Goal: Information Seeking & Learning: Find specific fact

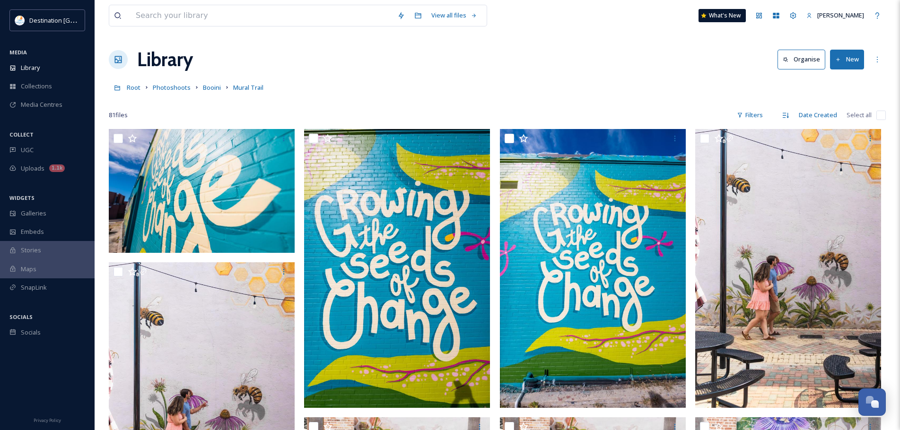
scroll to position [2693, 0]
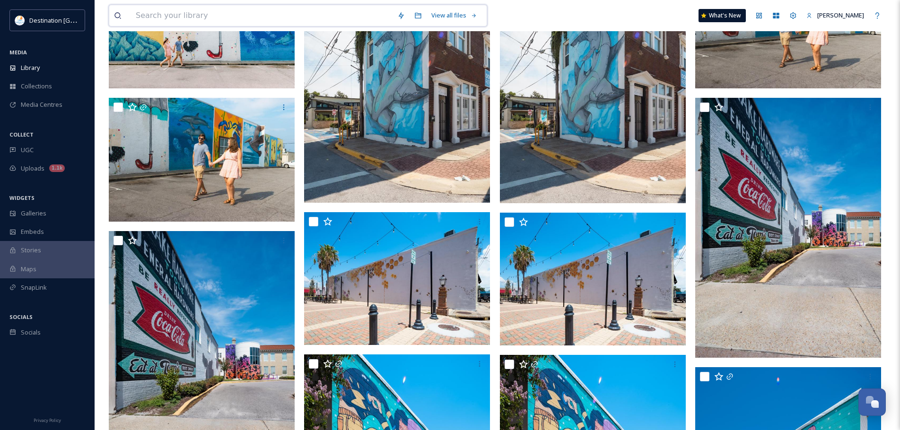
click at [177, 12] on input at bounding box center [261, 15] width 261 height 21
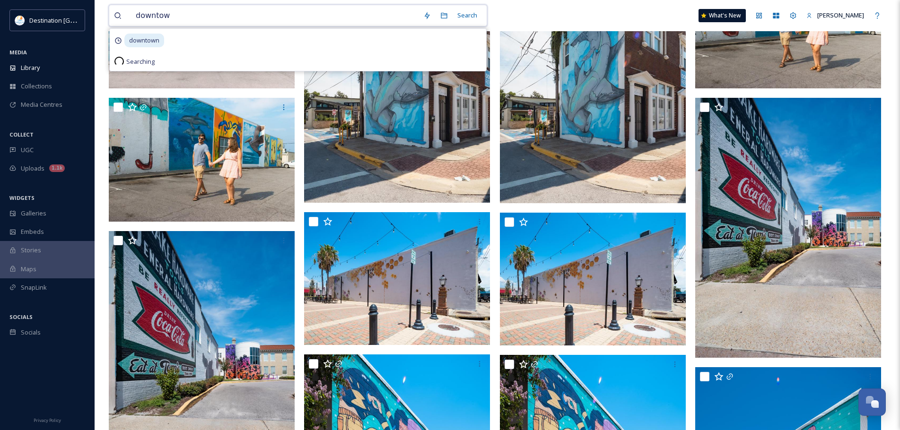
type input "downtown"
click at [464, 17] on div "Search Press Enter to search" at bounding box center [462, 15] width 40 height 18
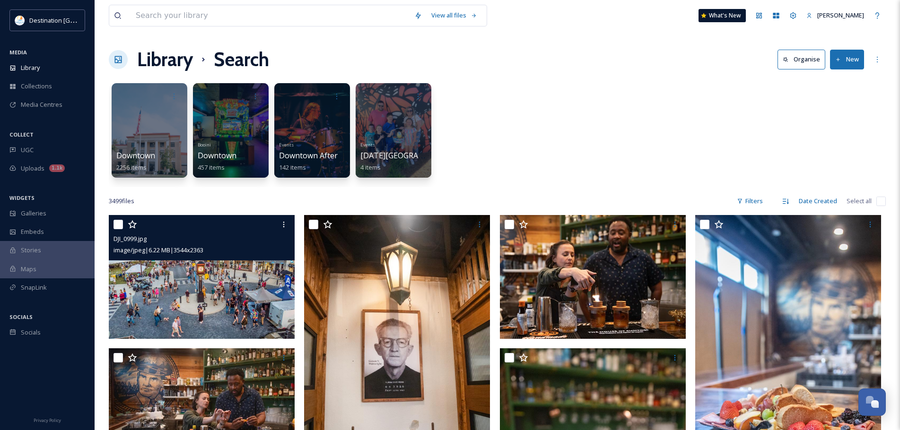
click at [255, 311] on img at bounding box center [202, 277] width 186 height 124
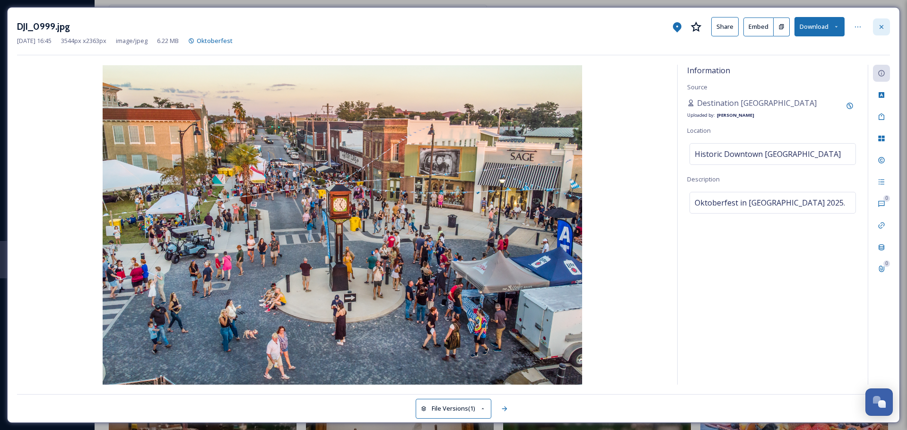
click at [886, 28] on div at bounding box center [881, 26] width 17 height 17
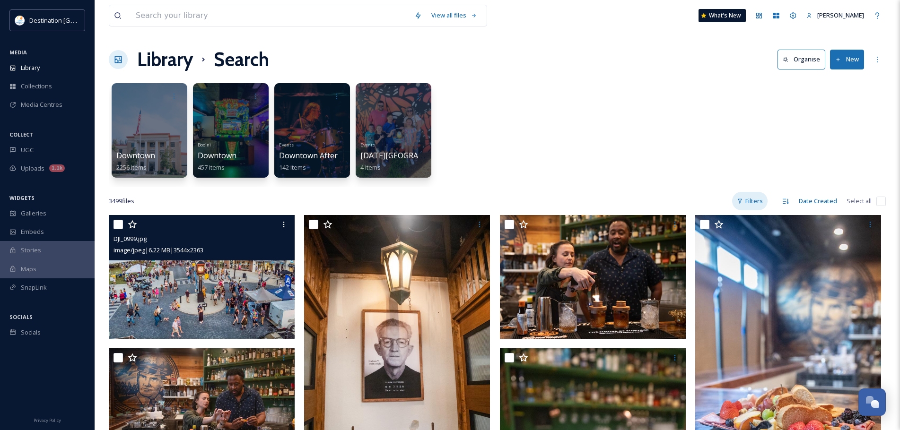
click at [749, 201] on div "Filters" at bounding box center [749, 201] width 35 height 18
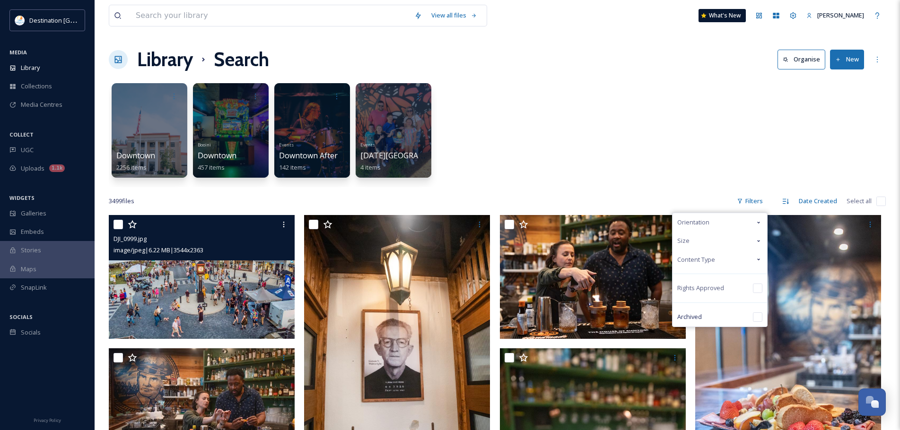
click at [710, 260] on span "Content Type" at bounding box center [696, 259] width 38 height 9
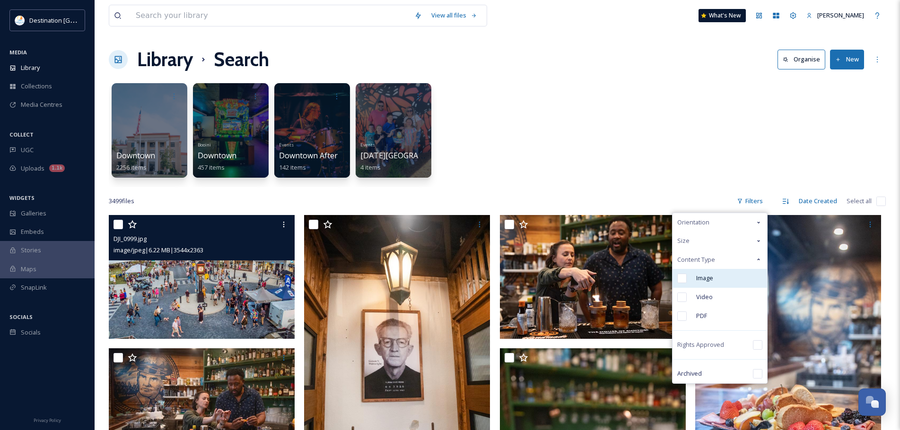
click at [709, 278] on span "Image" at bounding box center [704, 278] width 17 height 9
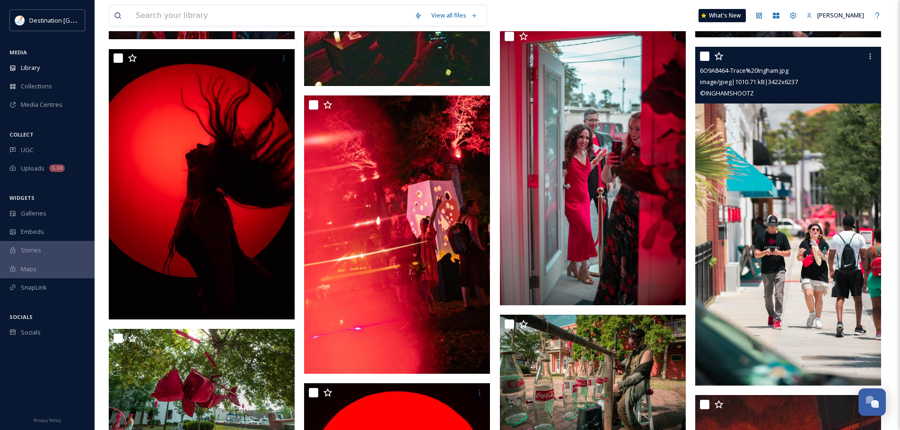
scroll to position [5153, 0]
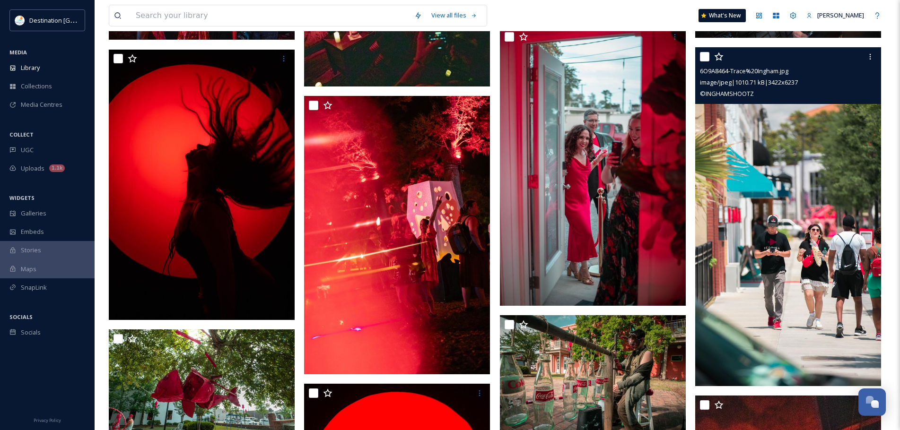
click at [833, 241] on img at bounding box center [788, 217] width 186 height 338
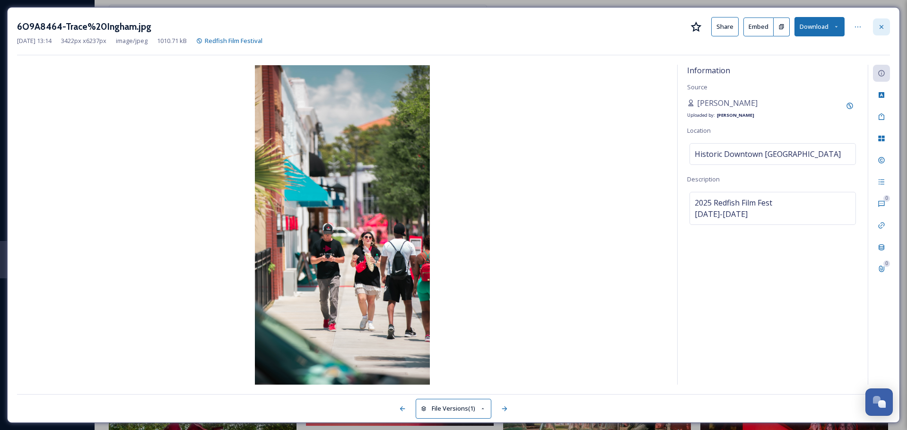
click at [881, 28] on icon at bounding box center [881, 27] width 8 height 8
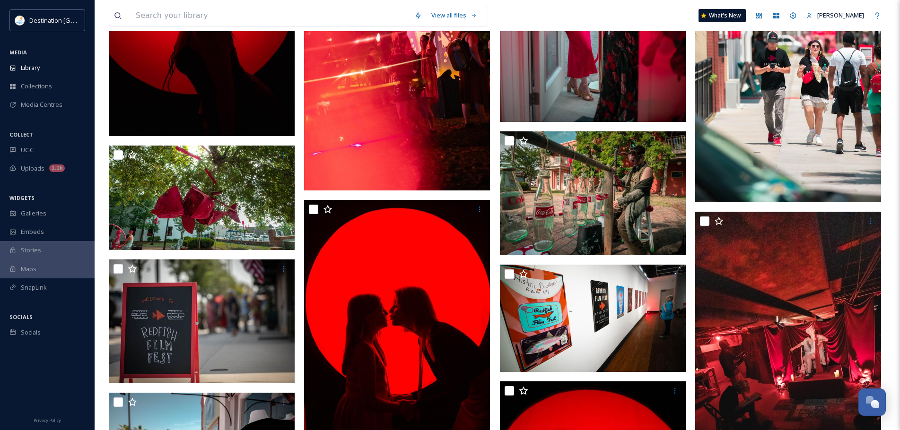
scroll to position [5342, 0]
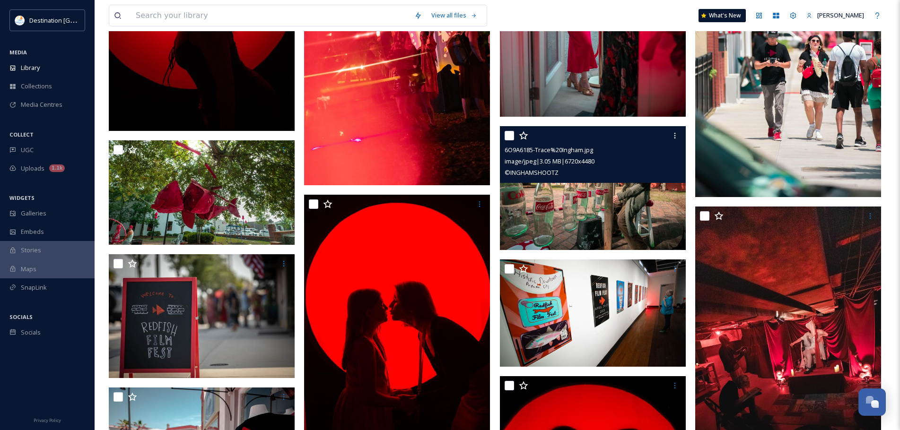
click at [587, 202] on img at bounding box center [593, 188] width 186 height 124
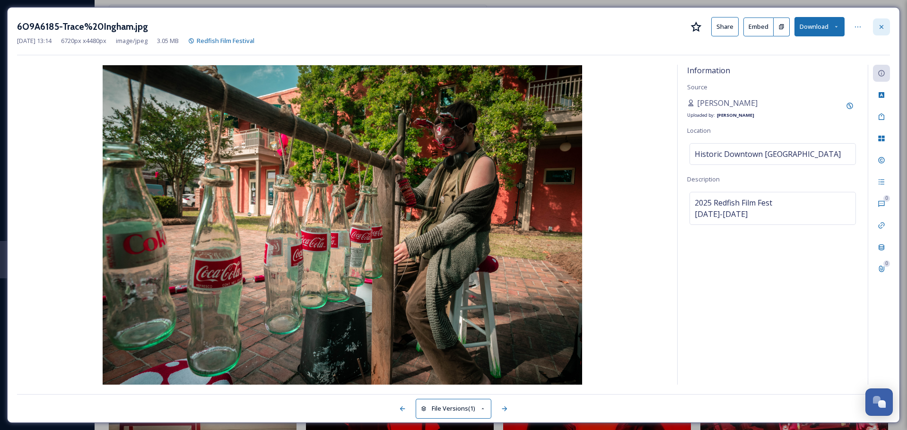
click at [881, 29] on icon at bounding box center [881, 27] width 8 height 8
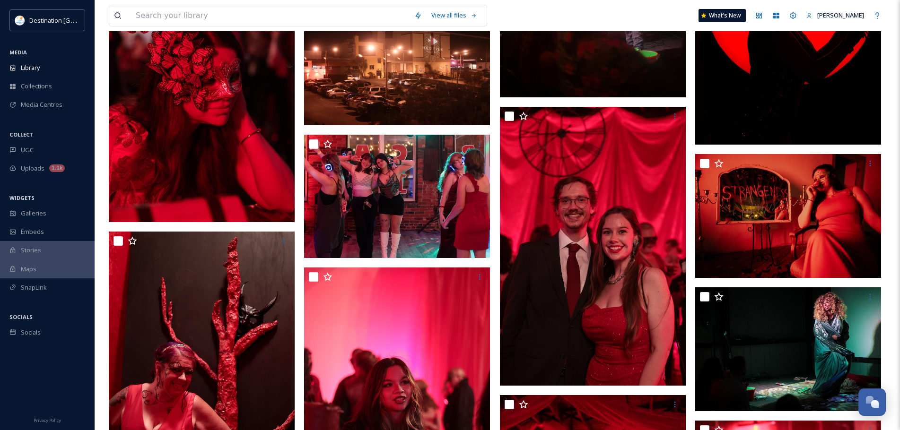
scroll to position [6287, 0]
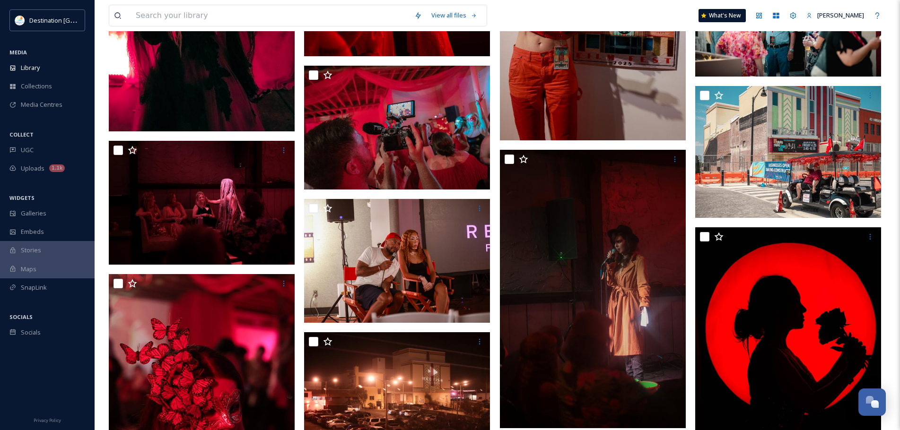
click at [651, 120] on img at bounding box center [593, 0] width 186 height 279
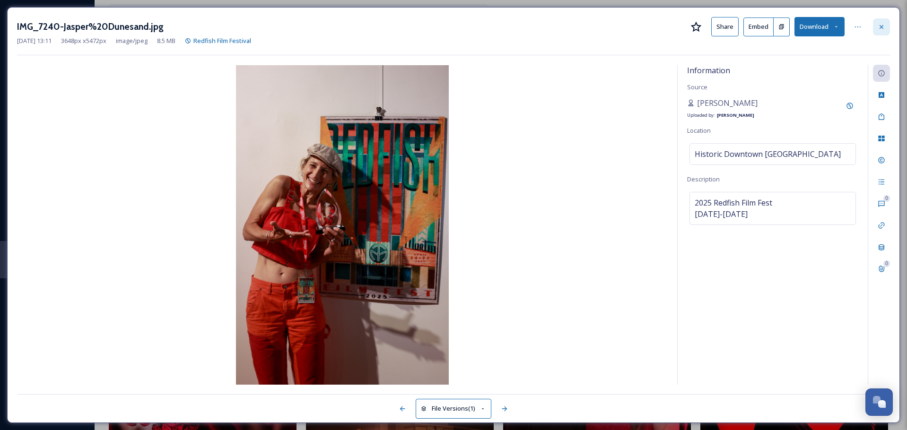
click at [887, 25] on div at bounding box center [881, 26] width 17 height 17
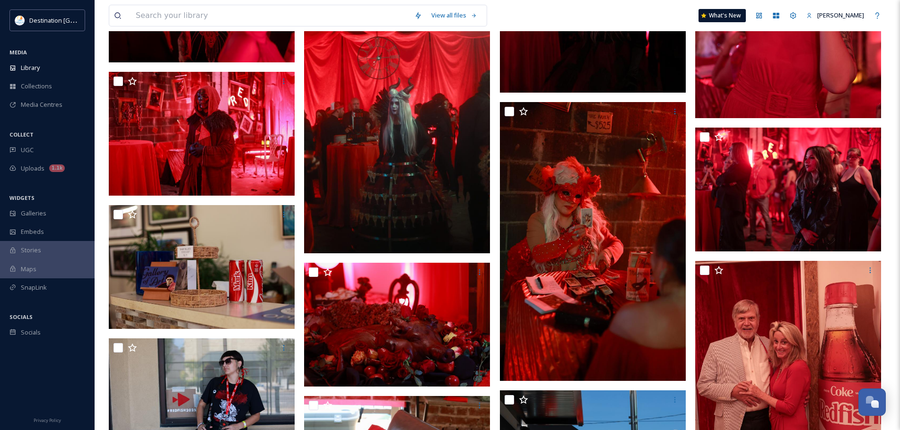
scroll to position [6902, 0]
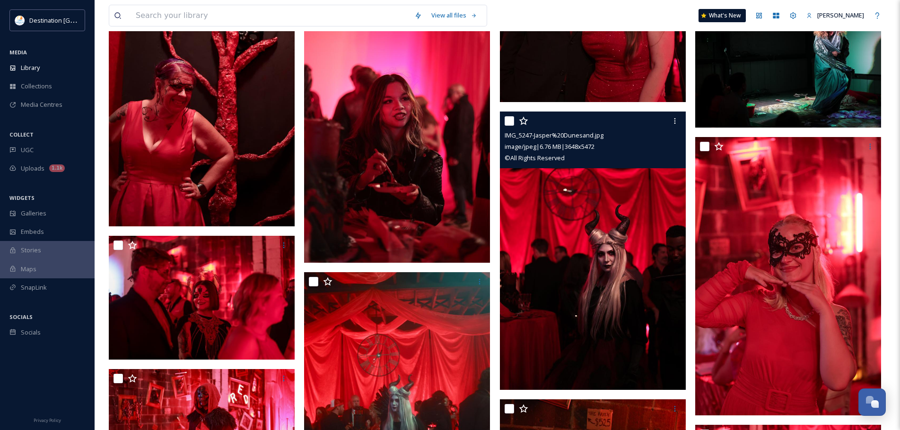
click at [594, 273] on img at bounding box center [593, 251] width 186 height 279
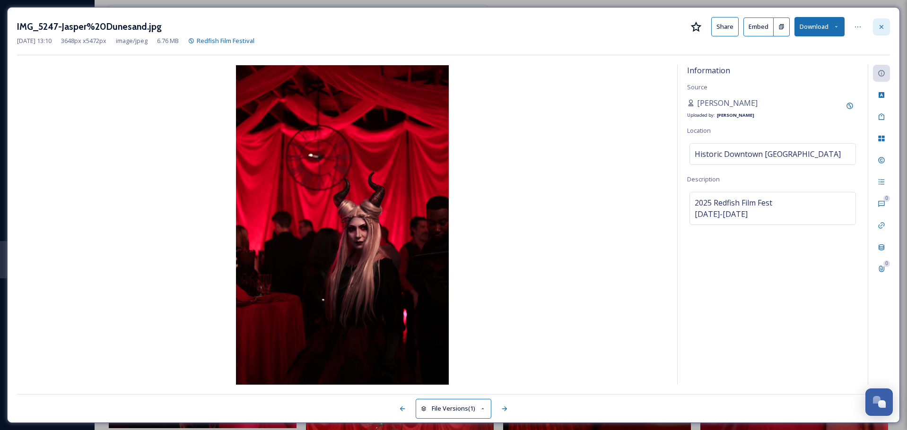
click at [884, 33] on div at bounding box center [881, 26] width 17 height 17
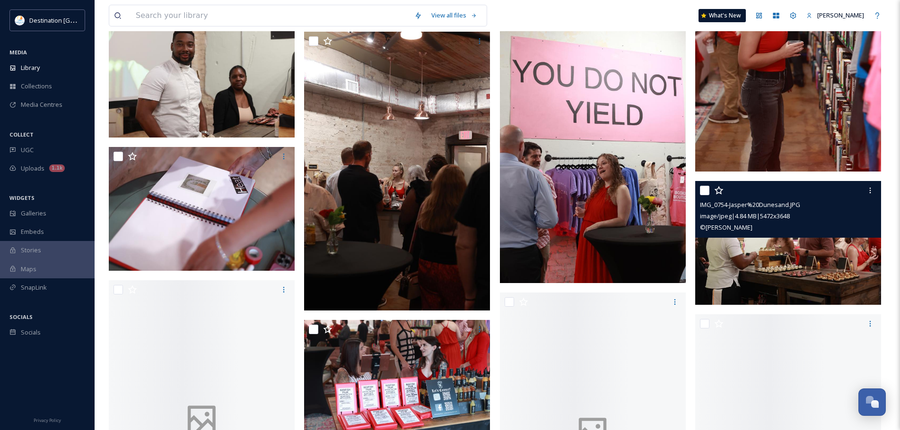
scroll to position [16026, 0]
